Goal: Check status: Check status

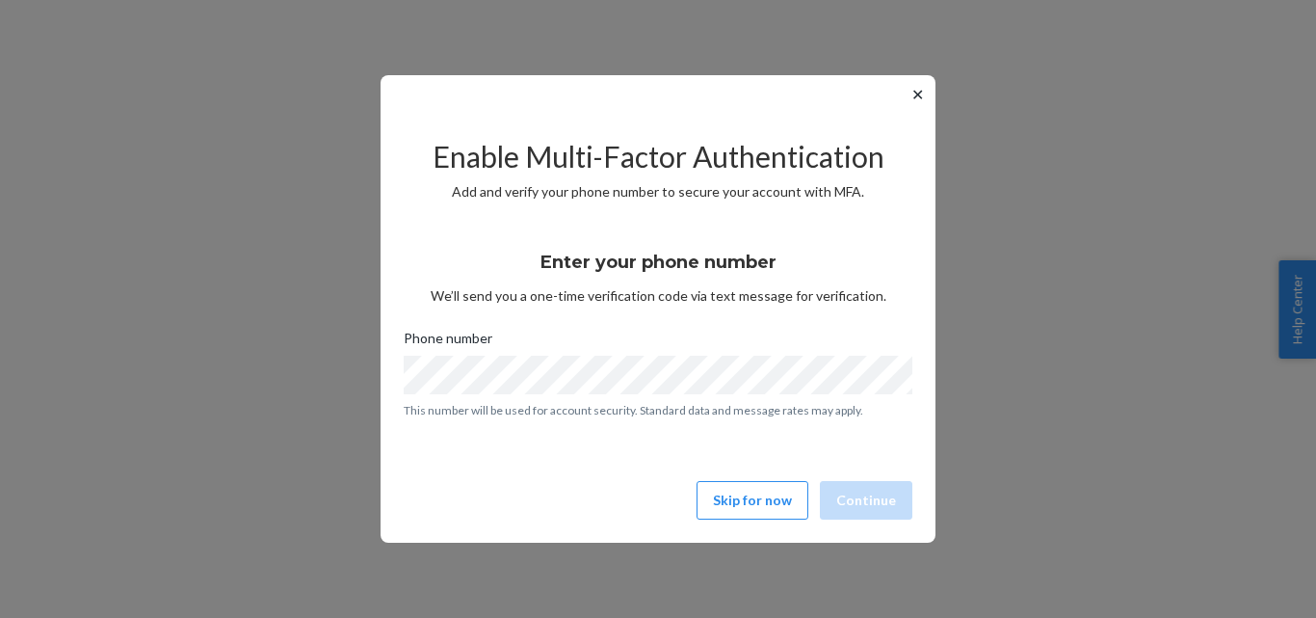
click at [214, 196] on div "✕ Enable Multi-Factor Authentication Add and verify your phone number to secure…" at bounding box center [658, 309] width 1316 height 618
click at [738, 498] on button "Skip for now" at bounding box center [753, 500] width 112 height 39
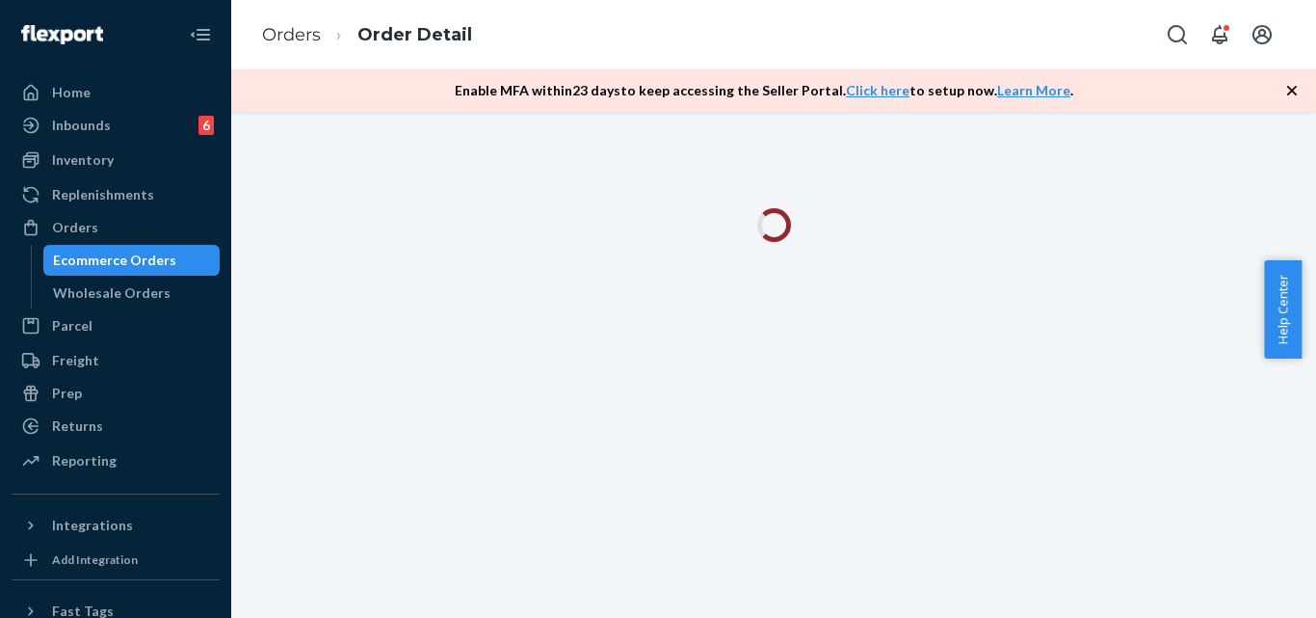
click at [1295, 89] on icon "button" at bounding box center [1292, 91] width 10 height 10
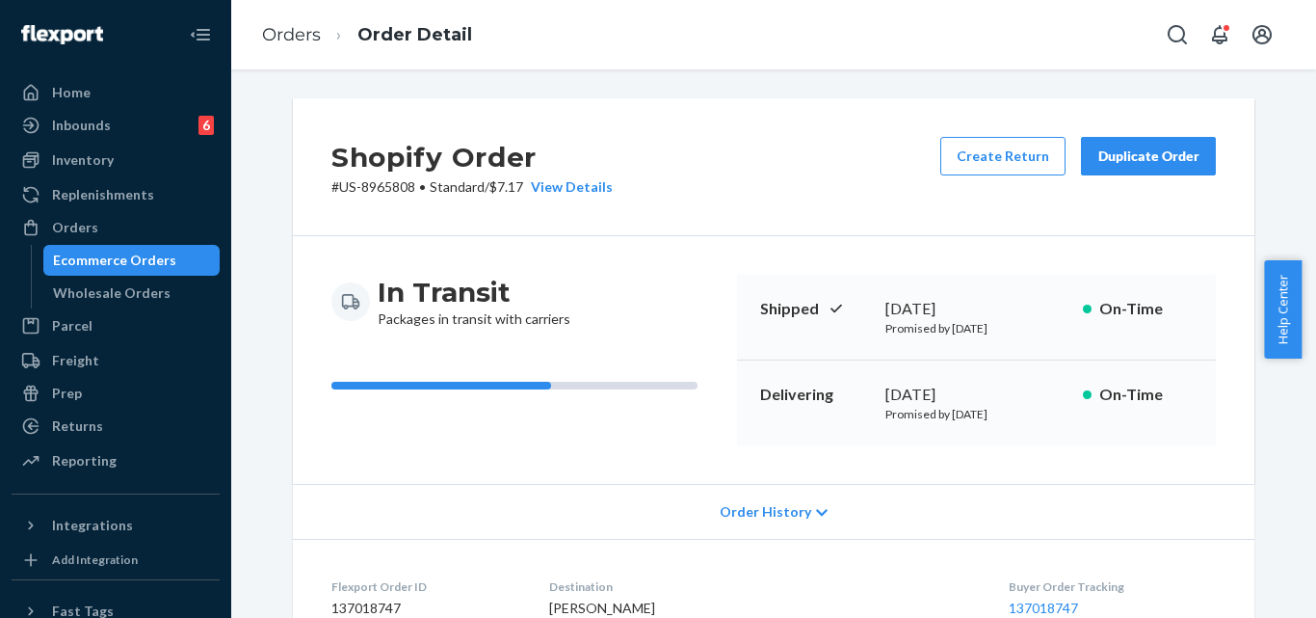
click at [179, 251] on div "Ecommerce Orders" at bounding box center [131, 260] width 173 height 27
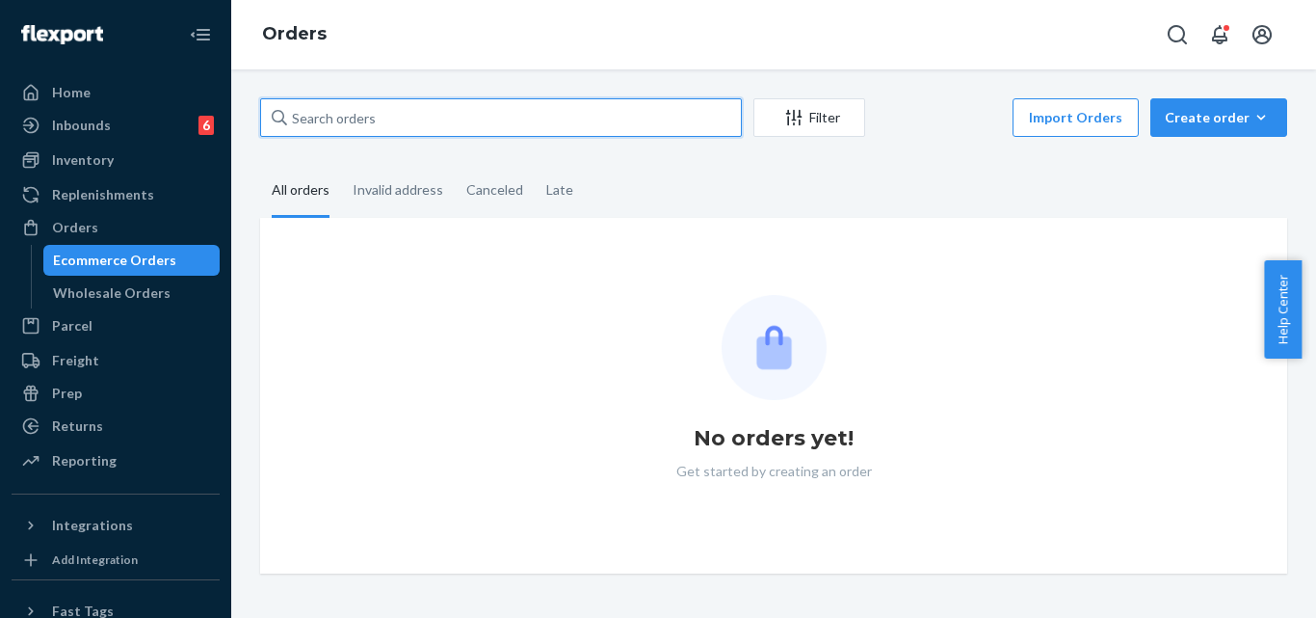
click at [421, 109] on input "text" at bounding box center [501, 117] width 482 height 39
paste input "US-8952845"
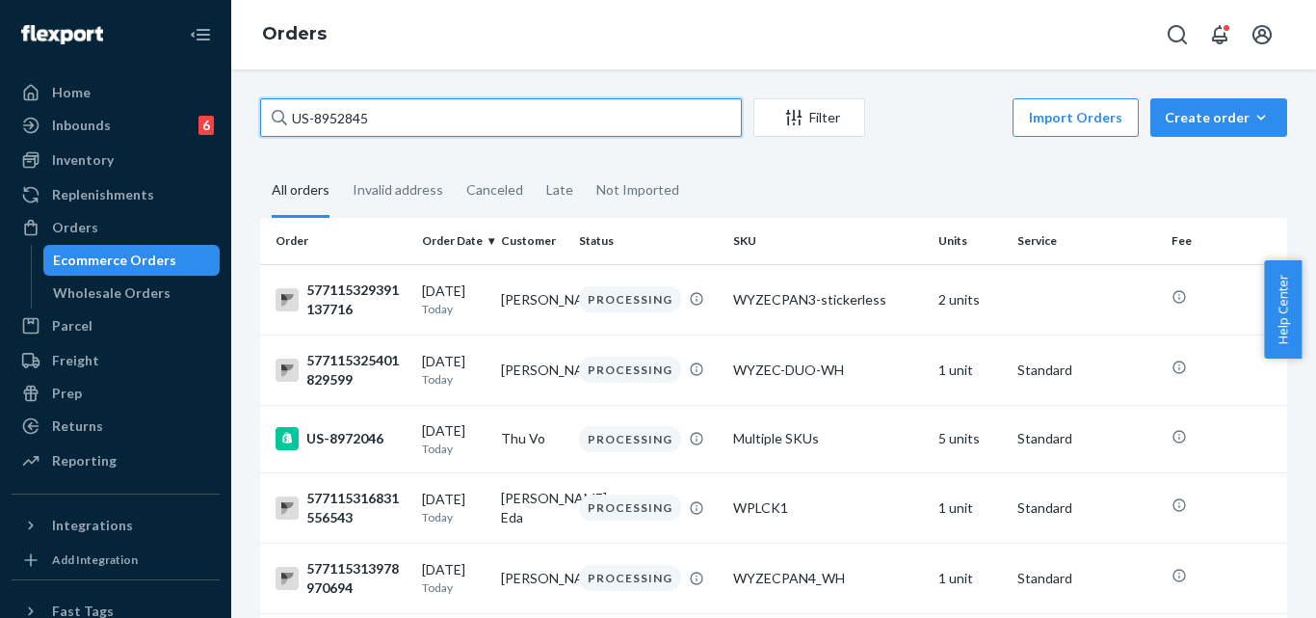
type input "US-8952845"
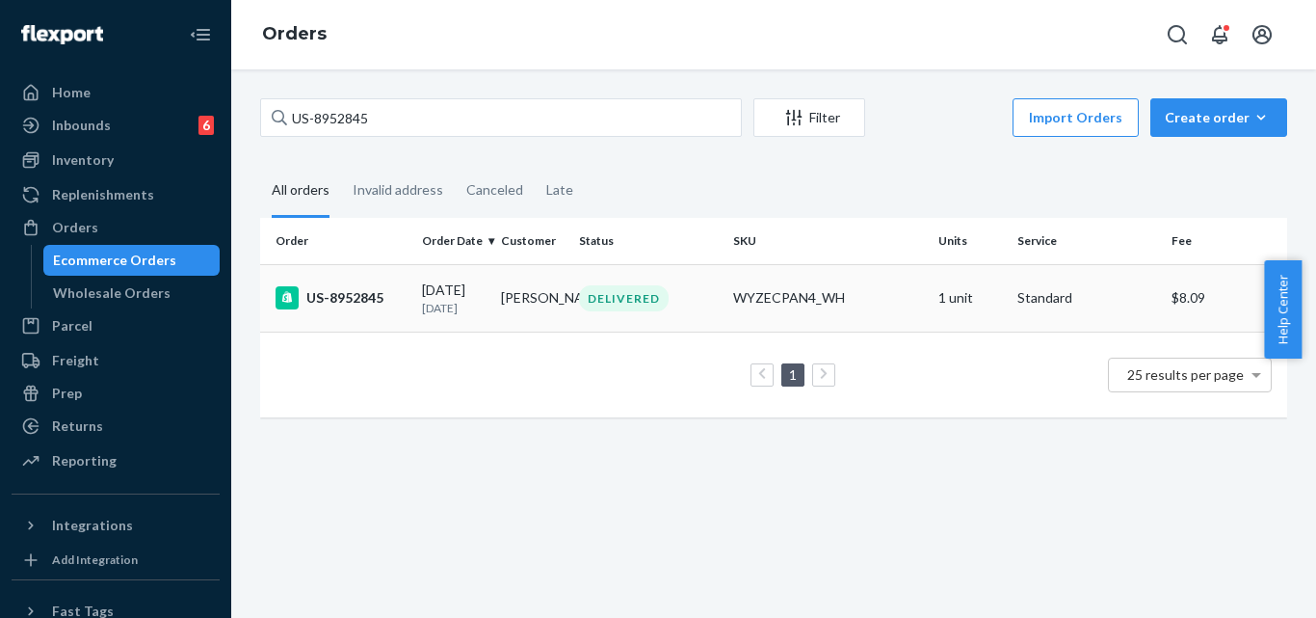
click at [355, 297] on div "US-8952845" at bounding box center [341, 297] width 131 height 23
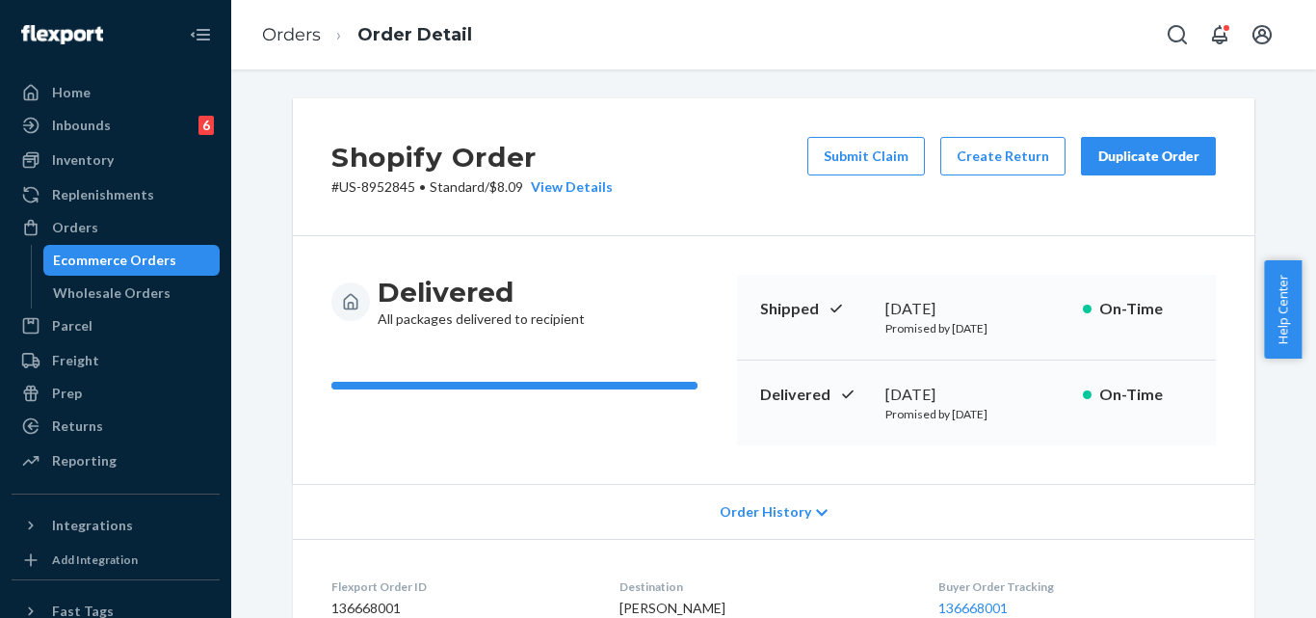
click at [674, 111] on div "Shopify Order # US-8952845 • Standard / $8.09 View Details Submit Claim Create …" at bounding box center [774, 167] width 962 height 138
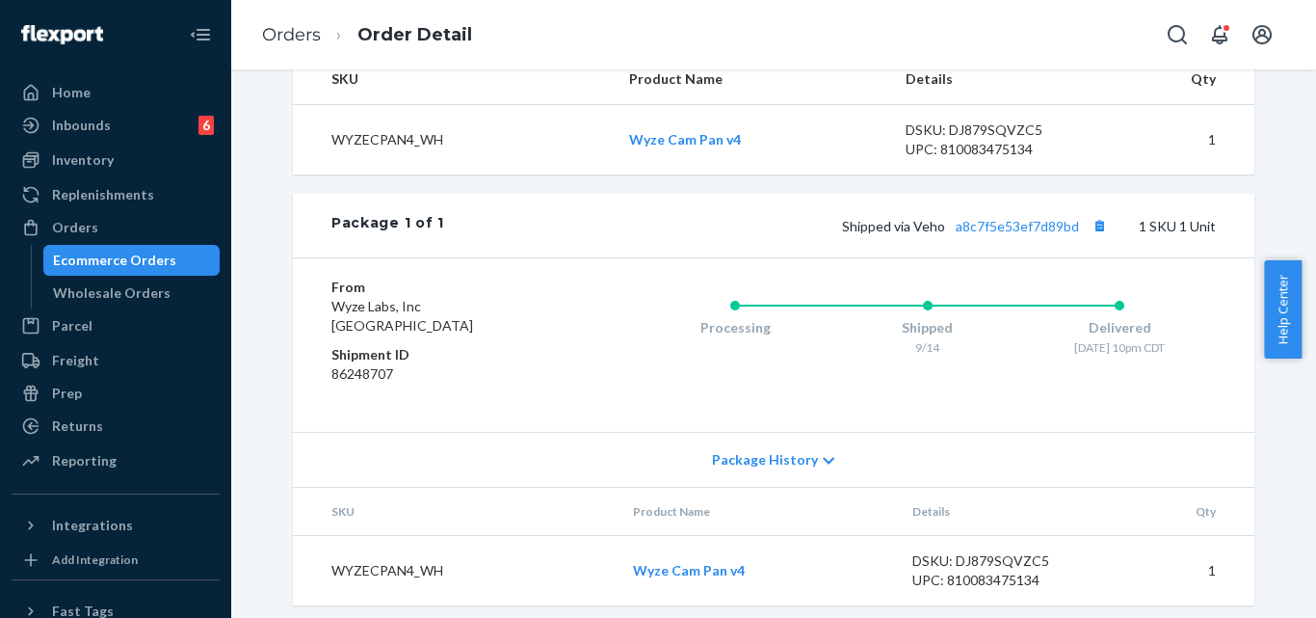
scroll to position [699, 0]
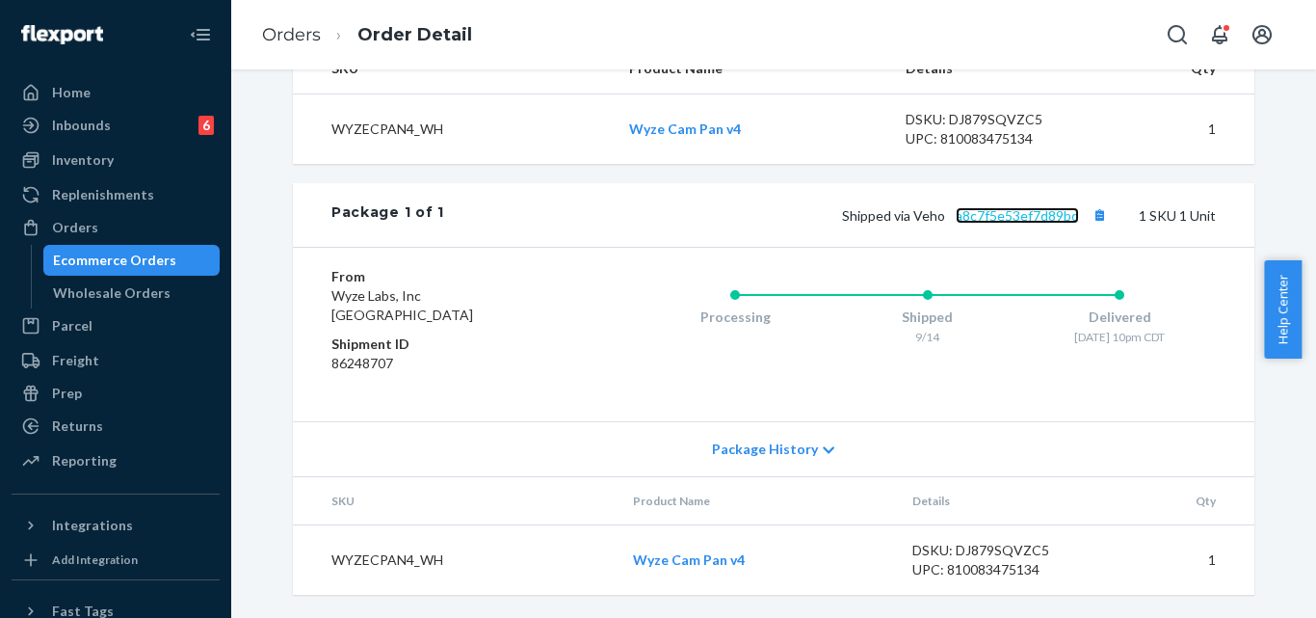
click at [979, 215] on link "a8c7f5e53ef7d89bd" at bounding box center [1017, 215] width 123 height 16
